Goal: Task Accomplishment & Management: Complete application form

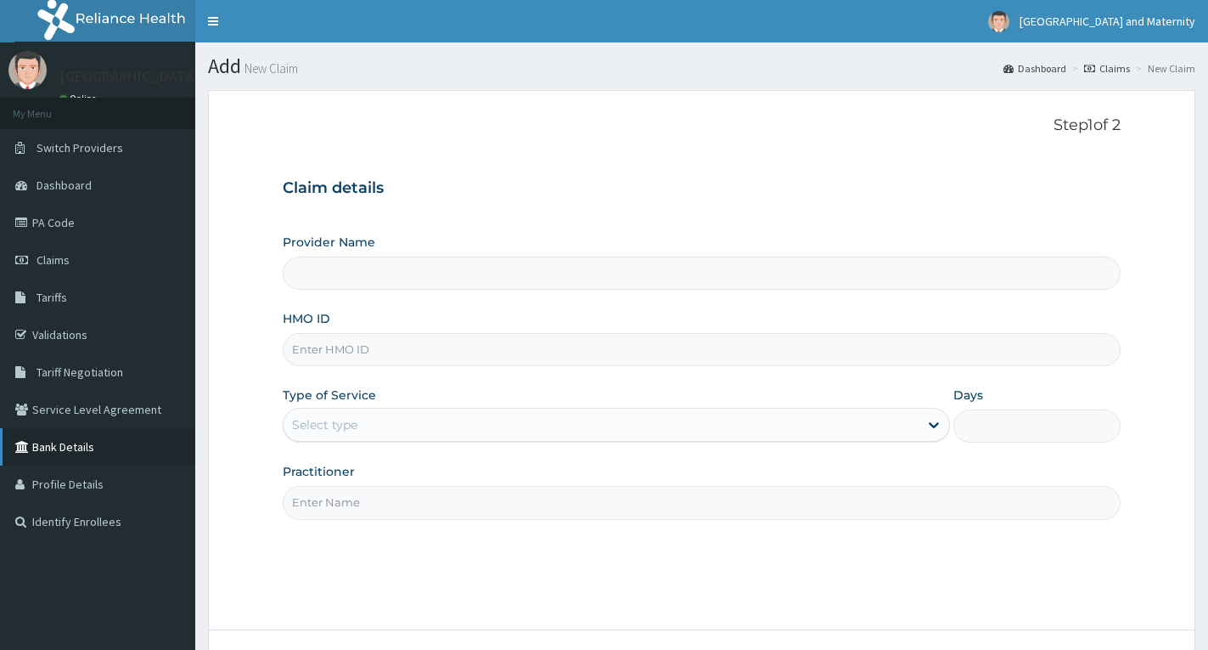
type input "[GEOGRAPHIC_DATA] & Maternity"
click at [384, 353] on input "HMO ID" at bounding box center [702, 349] width 838 height 33
click at [424, 356] on input "HMO ID" at bounding box center [702, 349] width 838 height 33
paste input "KMB/10082/A"
type input "KMB/10082/A"
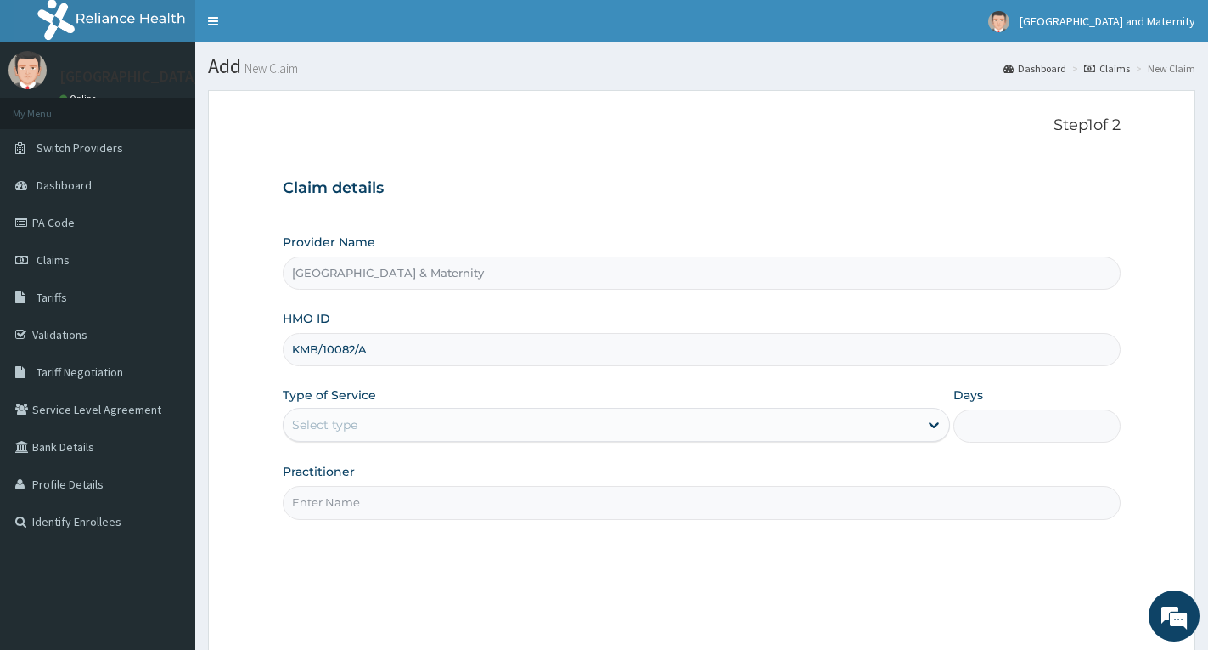
click at [597, 431] on div "Select type" at bounding box center [601, 424] width 635 height 27
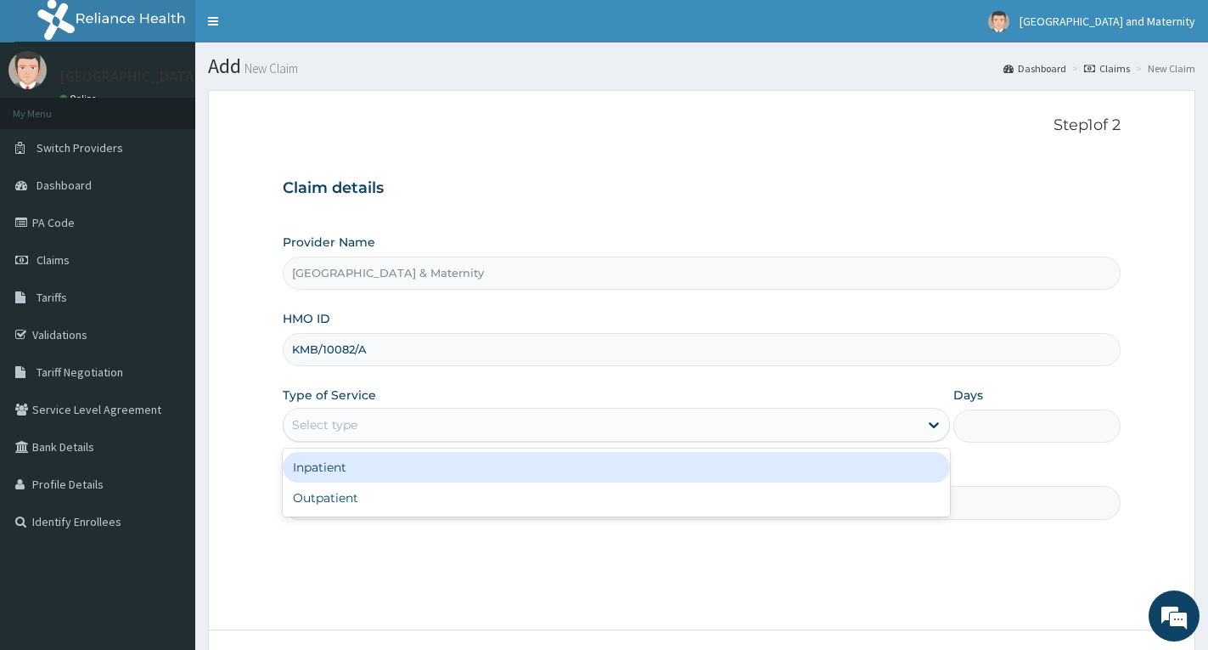
click at [385, 474] on div "Inpatient" at bounding box center [616, 467] width 667 height 31
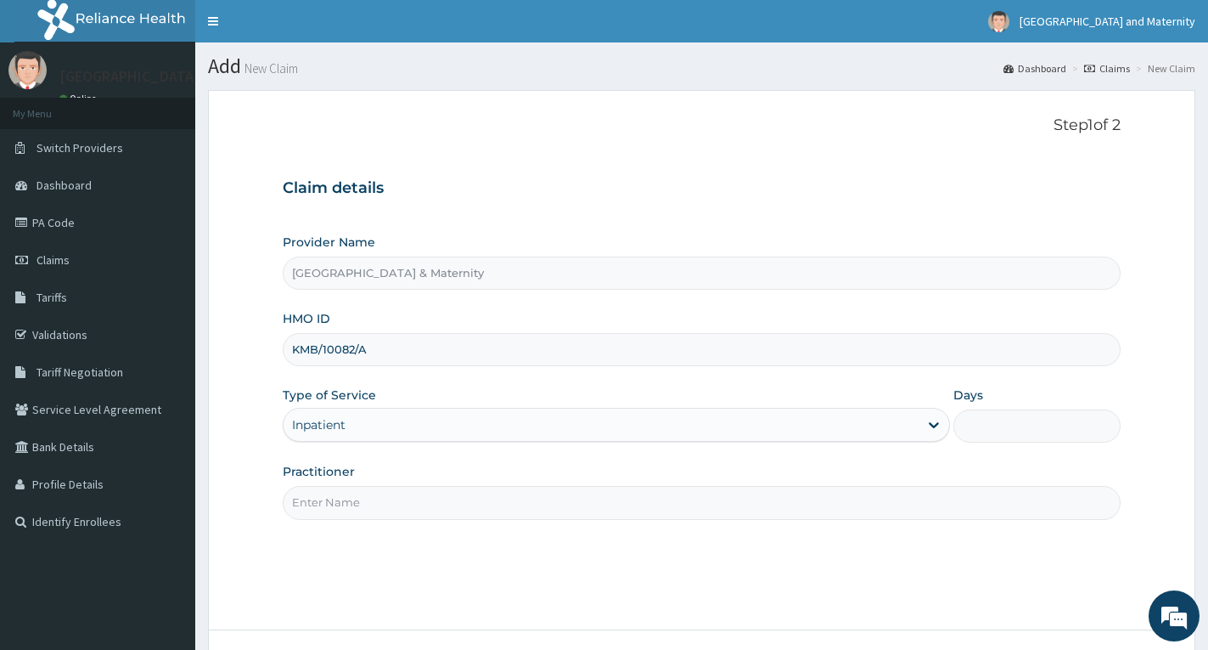
scroll to position [85, 0]
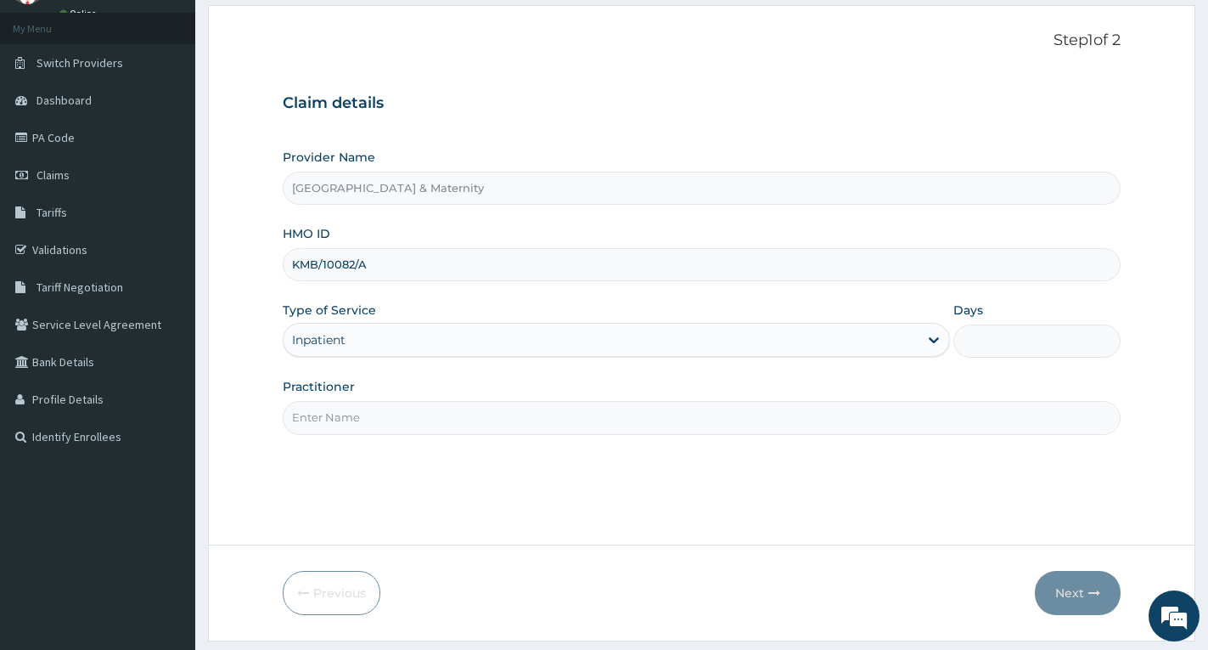
click at [403, 419] on input "Practitioner" at bounding box center [702, 417] width 838 height 33
type input "d"
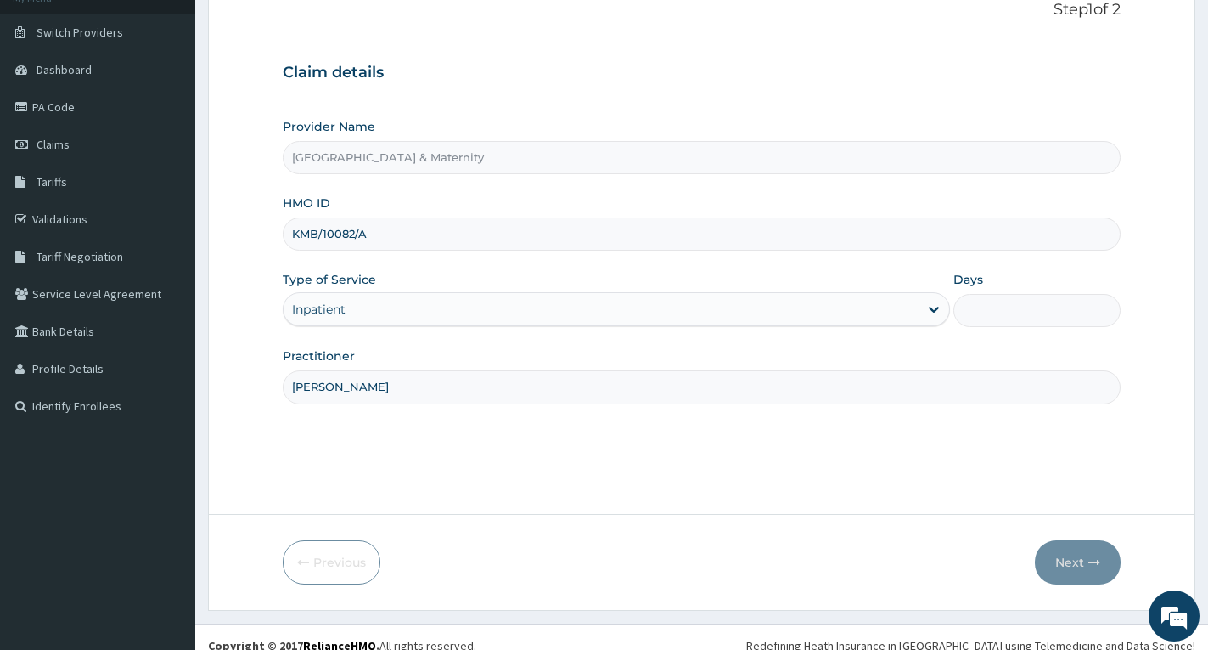
scroll to position [132, 0]
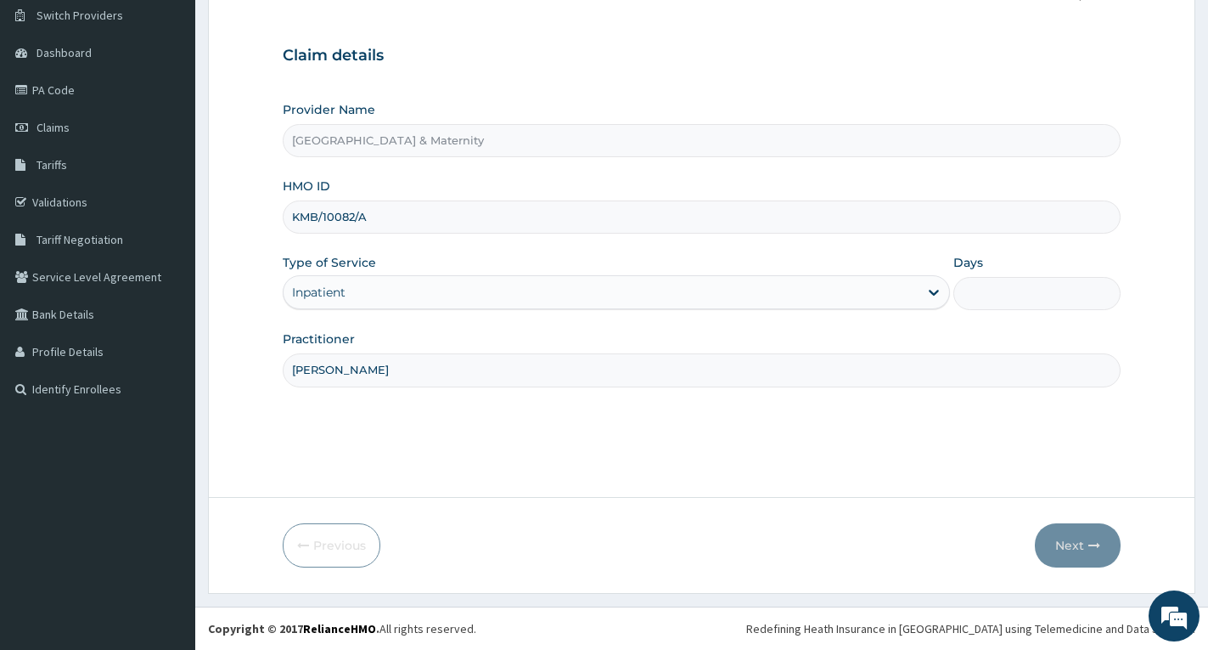
type input "[PERSON_NAME]"
click at [1017, 292] on input "Days" at bounding box center [1037, 293] width 167 height 33
type input "2"
click at [1076, 547] on button "Next" at bounding box center [1078, 545] width 86 height 44
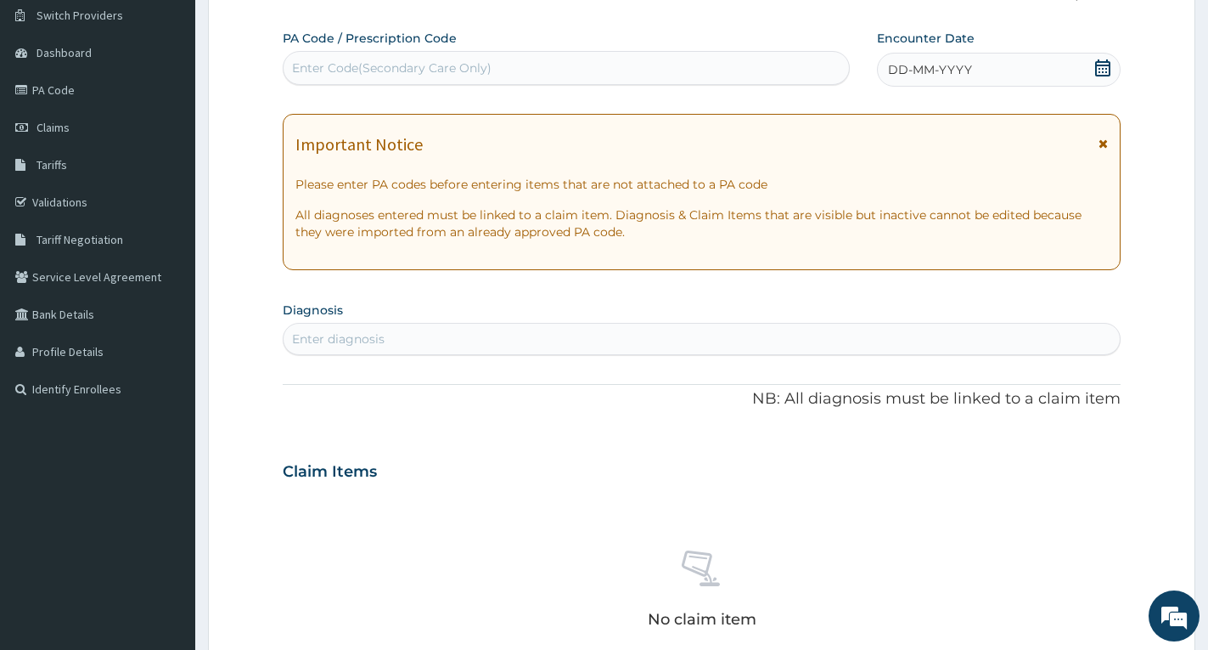
click at [363, 331] on div "Enter diagnosis" at bounding box center [338, 338] width 93 height 17
type input "pelvic in"
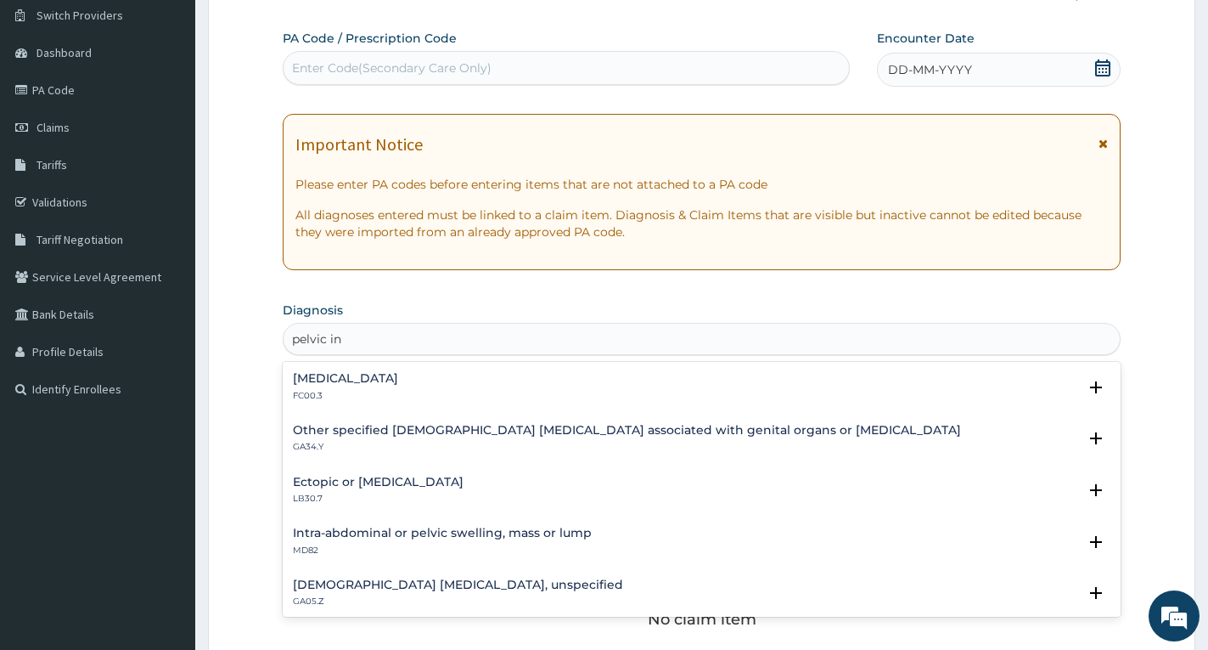
scroll to position [85, 0]
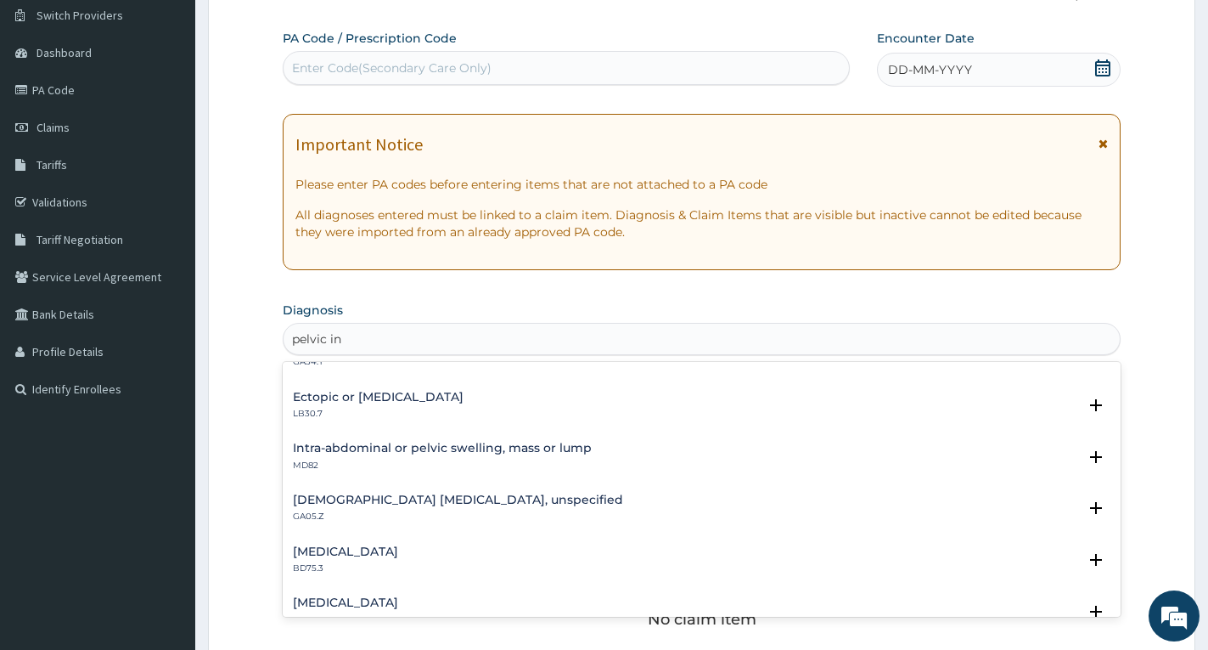
click at [381, 505] on h4 "[DEMOGRAPHIC_DATA] [MEDICAL_DATA], unspecified" at bounding box center [458, 499] width 330 height 13
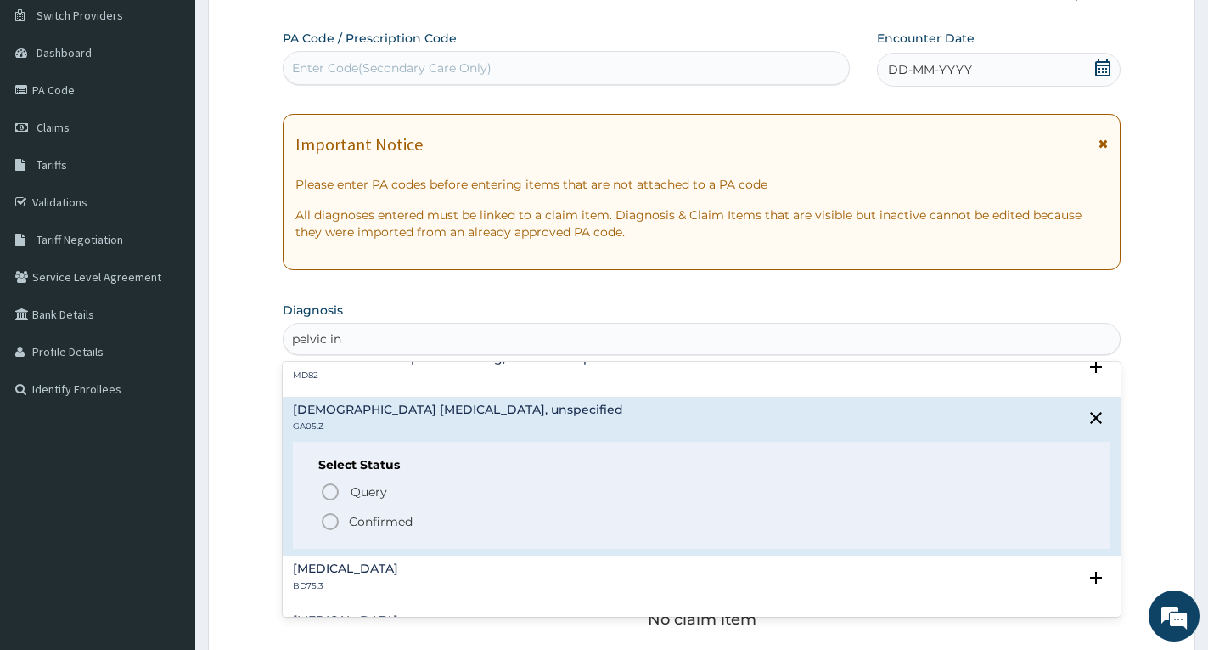
scroll to position [170, 0]
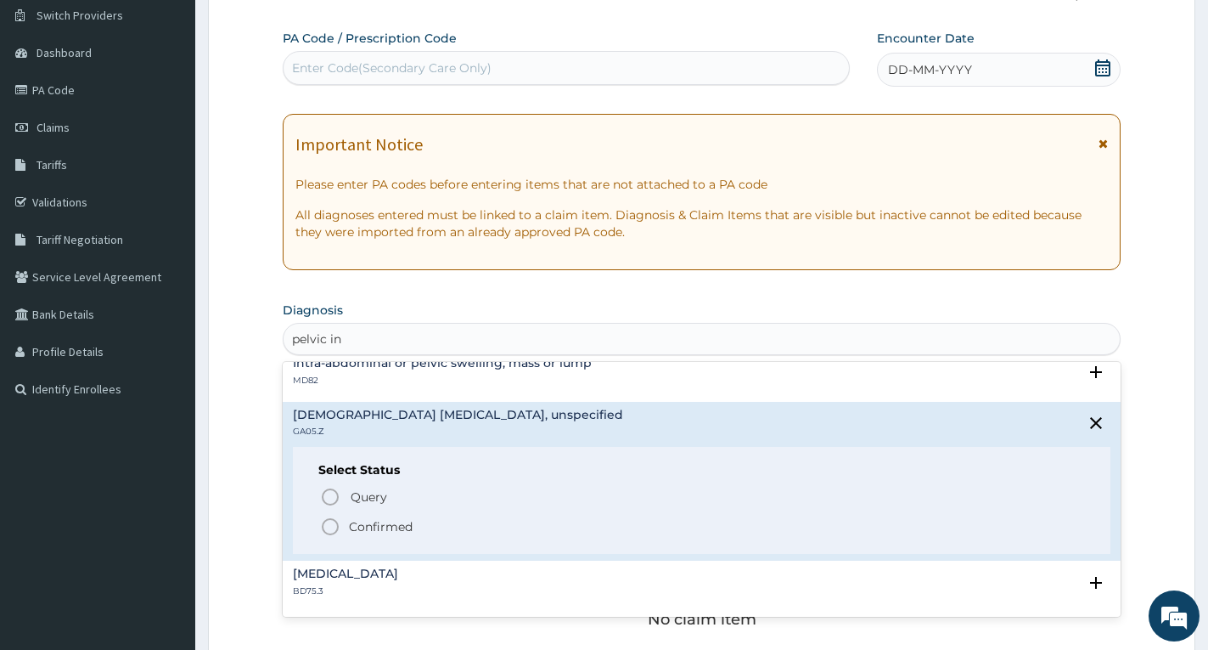
click at [379, 527] on p "Confirmed" at bounding box center [381, 526] width 64 height 17
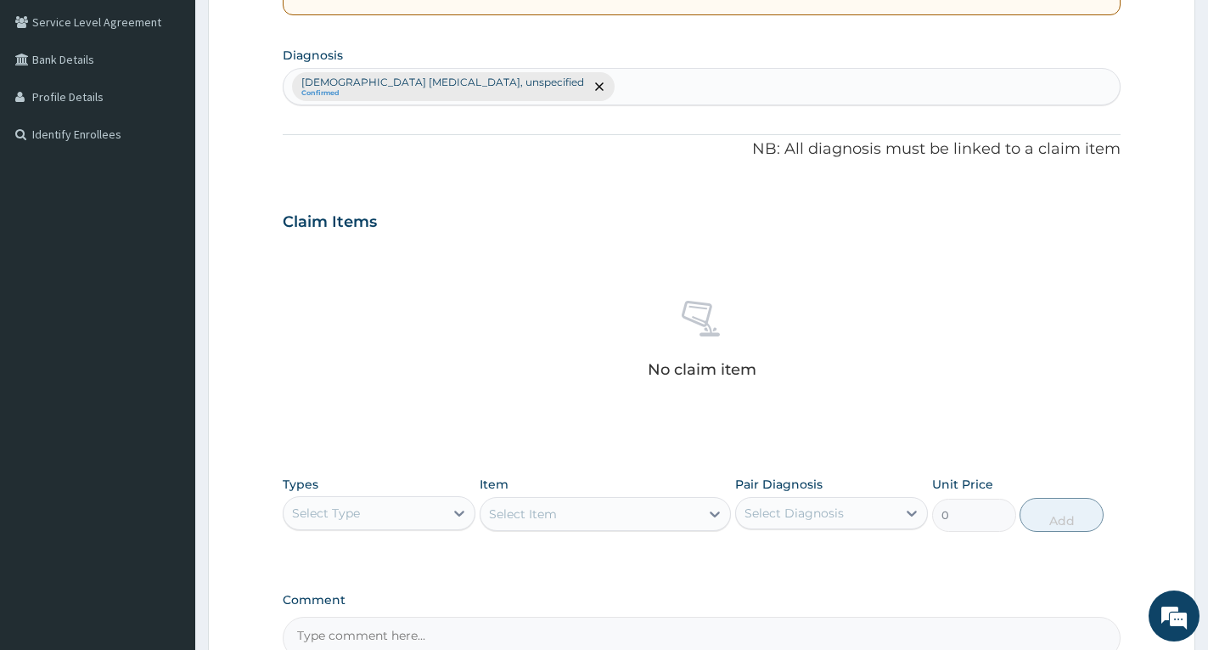
scroll to position [472, 0]
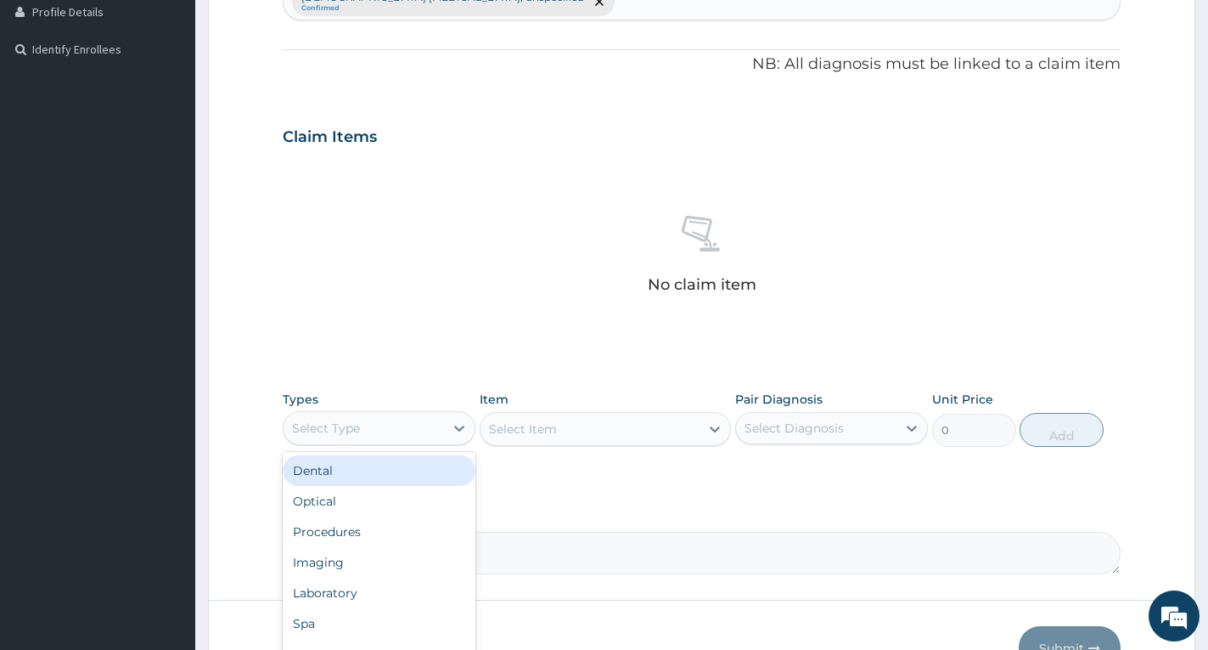
click at [435, 438] on div "Select Type" at bounding box center [364, 427] width 160 height 27
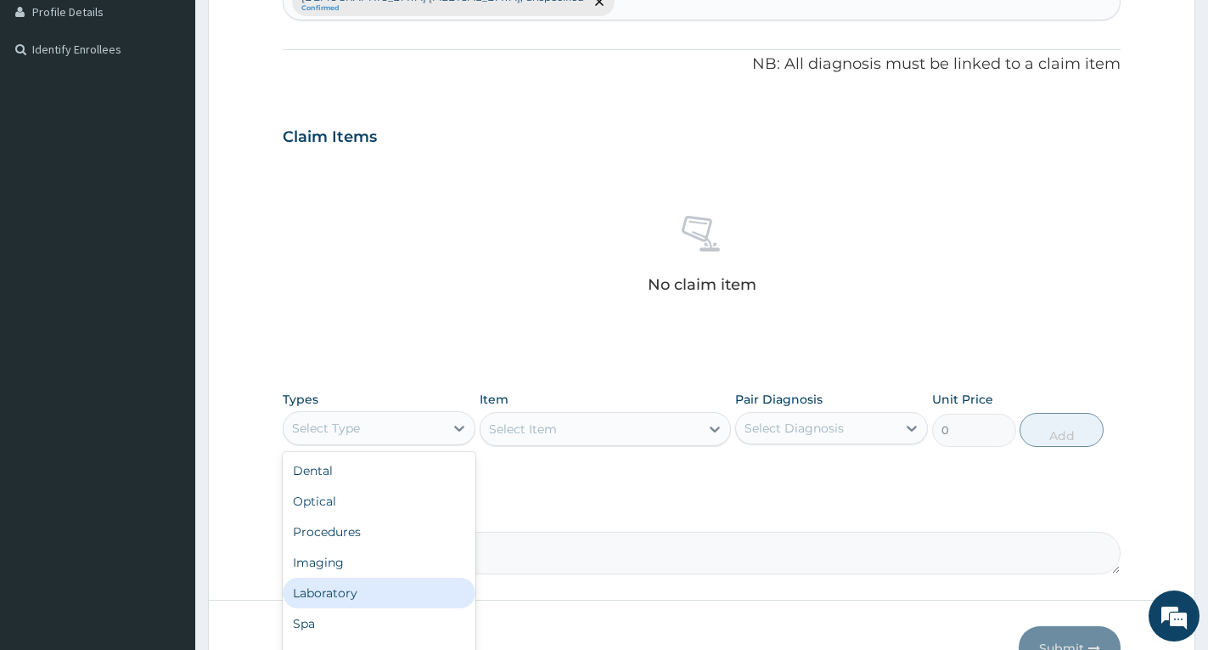
click at [360, 584] on div "Laboratory" at bounding box center [379, 592] width 193 height 31
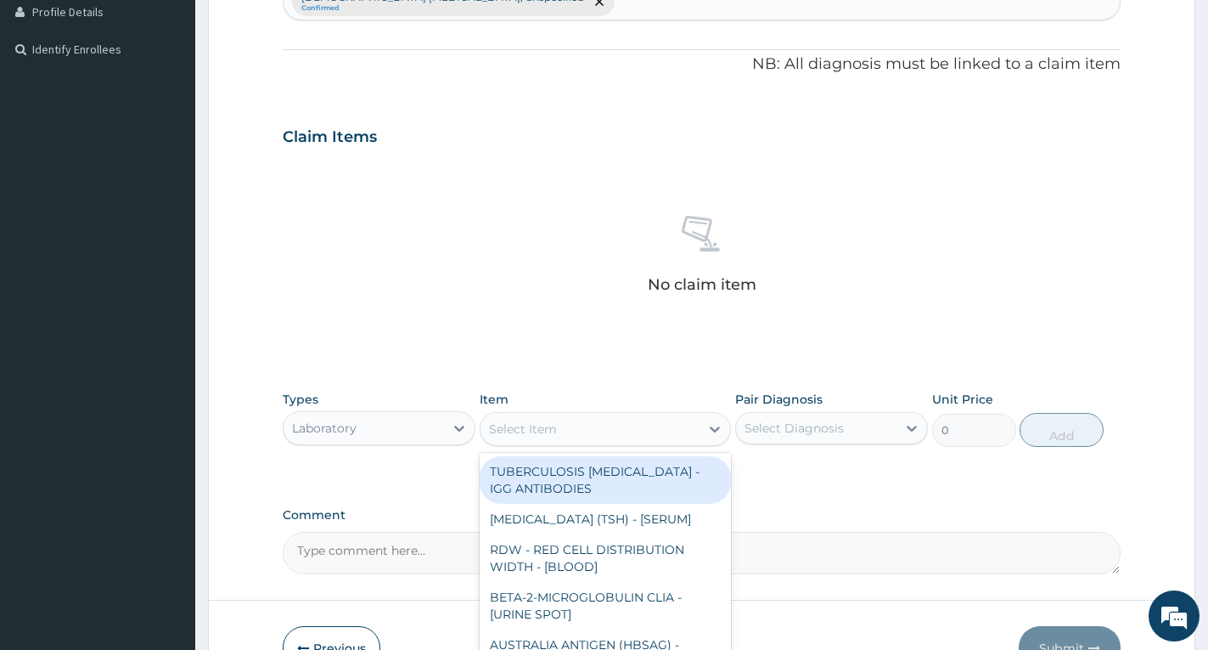
click at [695, 432] on div "Select Item" at bounding box center [590, 428] width 219 height 27
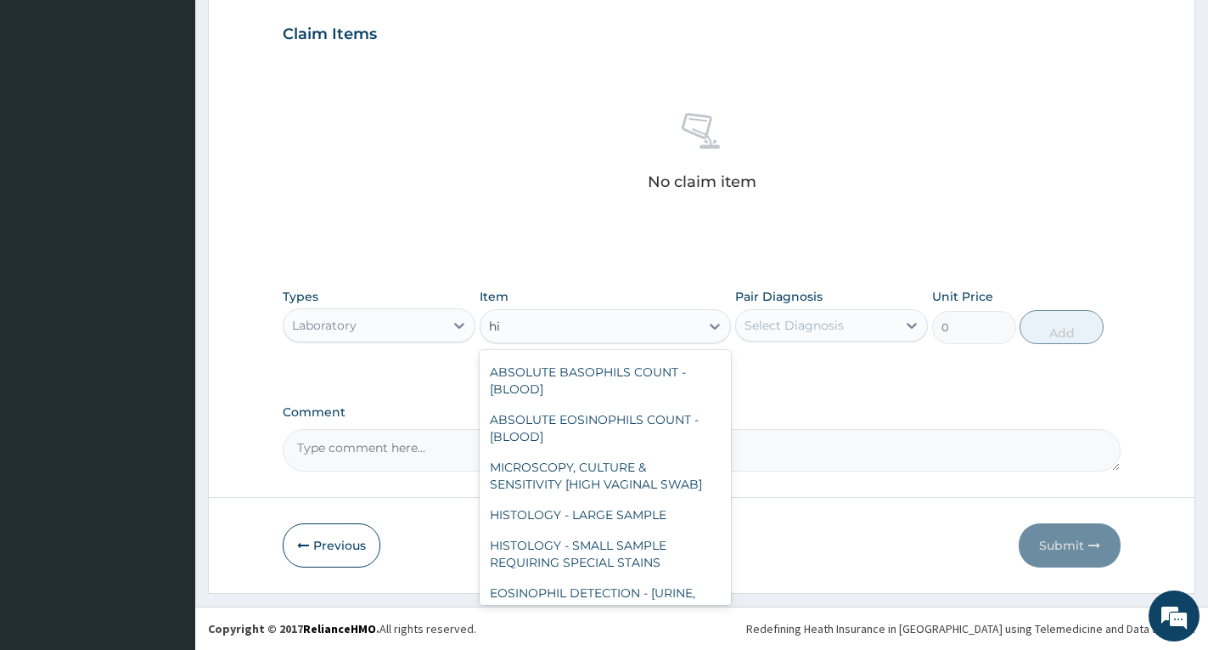
scroll to position [0, 0]
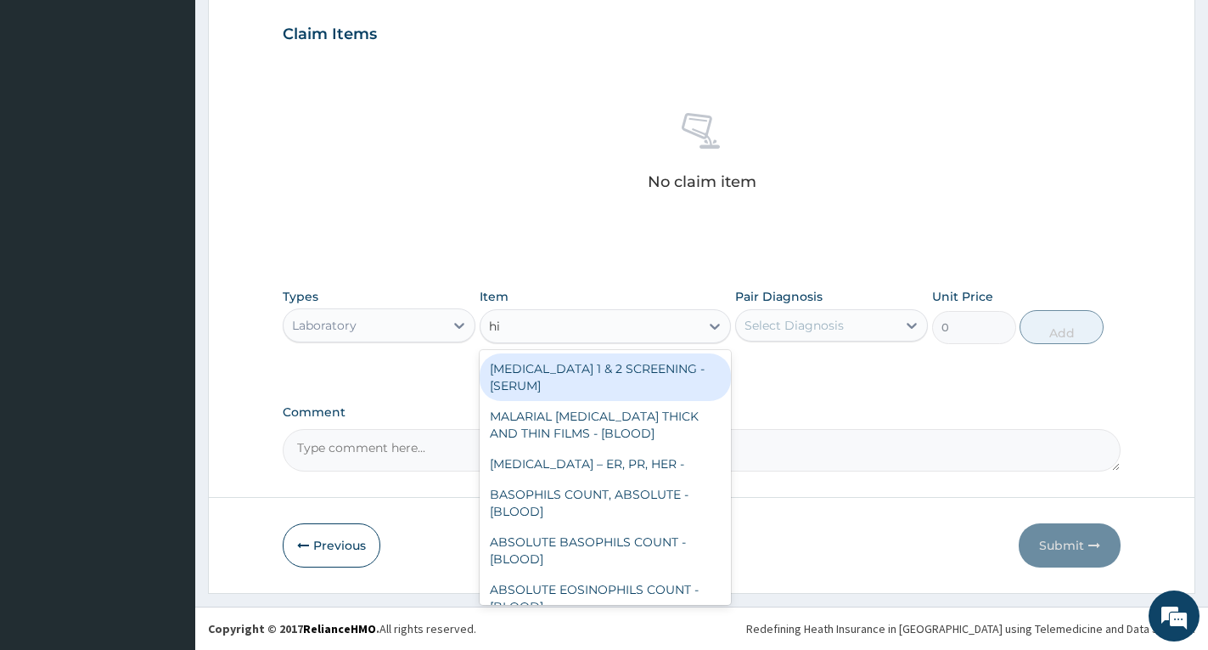
type input "hig"
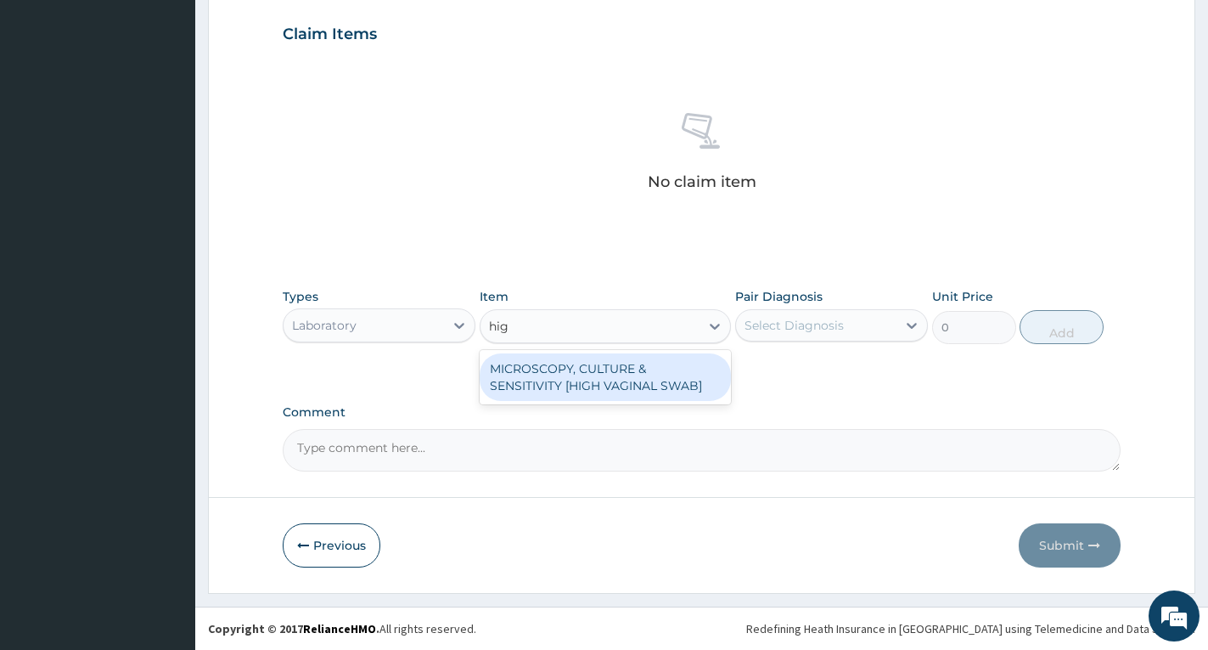
click at [601, 380] on div "MICROSCOPY, CULTURE & SENSITIVITY [HIGH VAGINAL SWAB]" at bounding box center [605, 377] width 251 height 48
type input "4837.5"
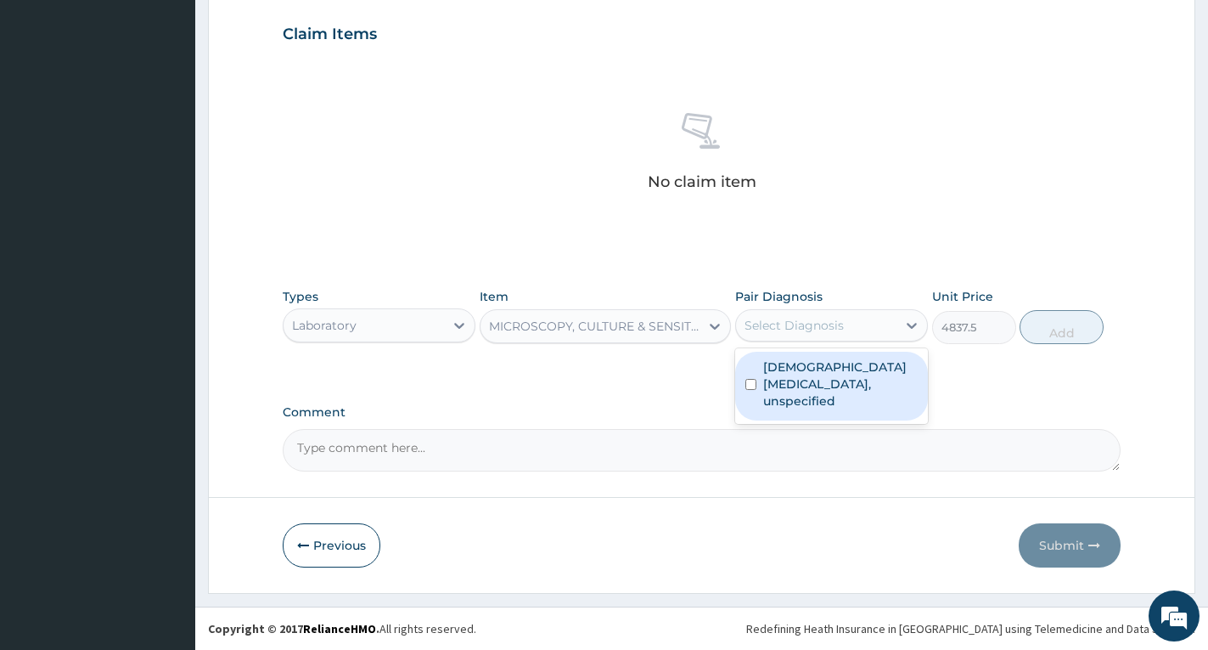
click at [795, 319] on div "Select Diagnosis" at bounding box center [794, 325] width 99 height 17
click at [792, 390] on label "[DEMOGRAPHIC_DATA] [MEDICAL_DATA], unspecified" at bounding box center [840, 383] width 155 height 51
checkbox input "true"
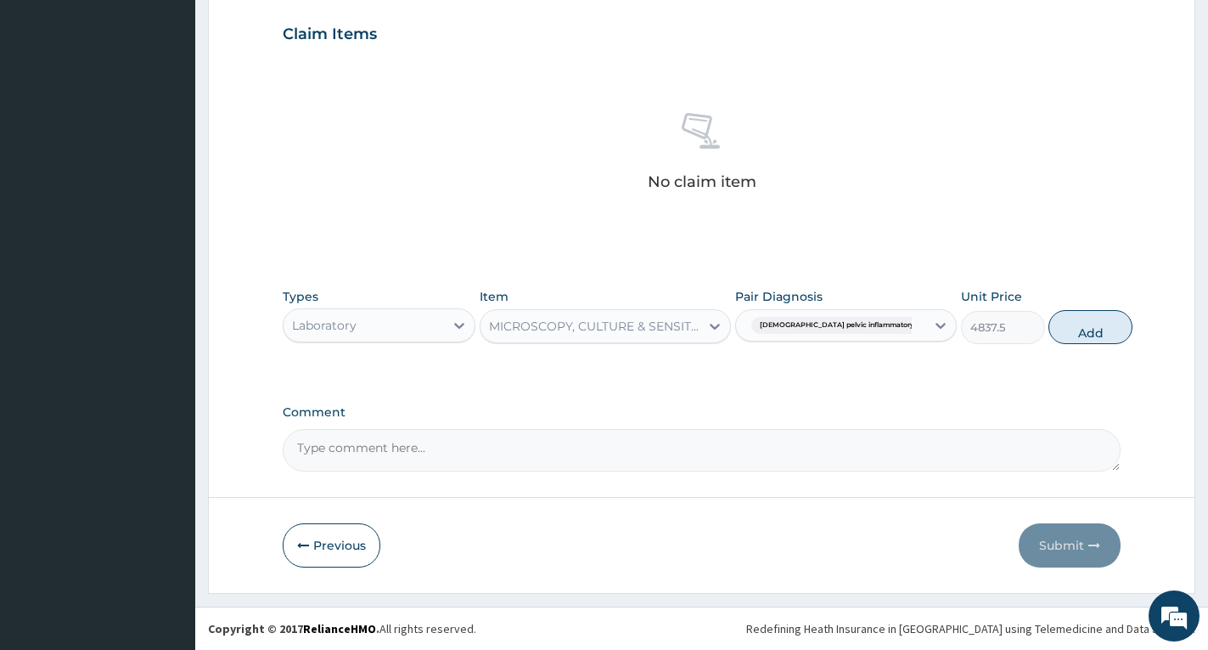
click at [975, 386] on div "PA Code / Prescription Code Enter Code(Secondary Care Only) Encounter Date DD-M…" at bounding box center [702, 29] width 838 height 884
